Goal: Information Seeking & Learning: Learn about a topic

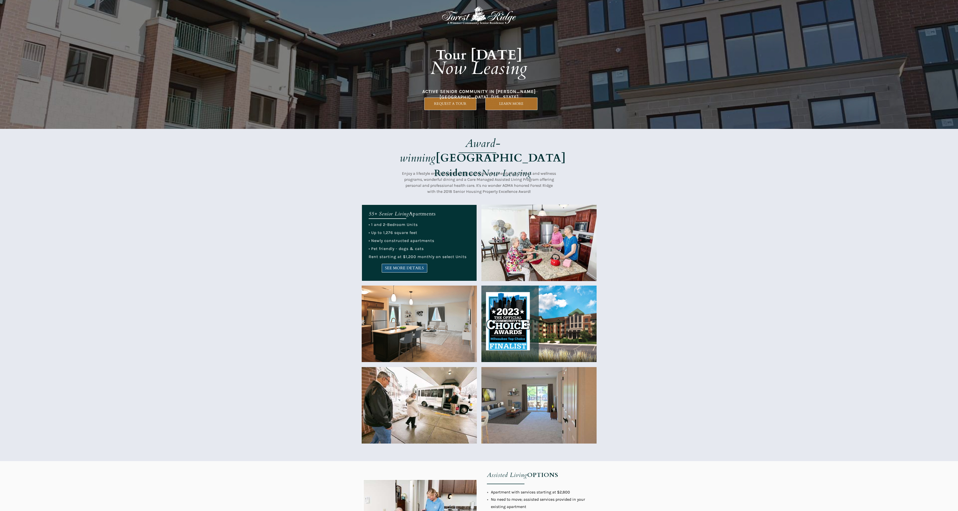
click at [402, 271] on link "SEE MORE DETAILS" at bounding box center [405, 268] width 46 height 9
